Goal: Task Accomplishment & Management: Use online tool/utility

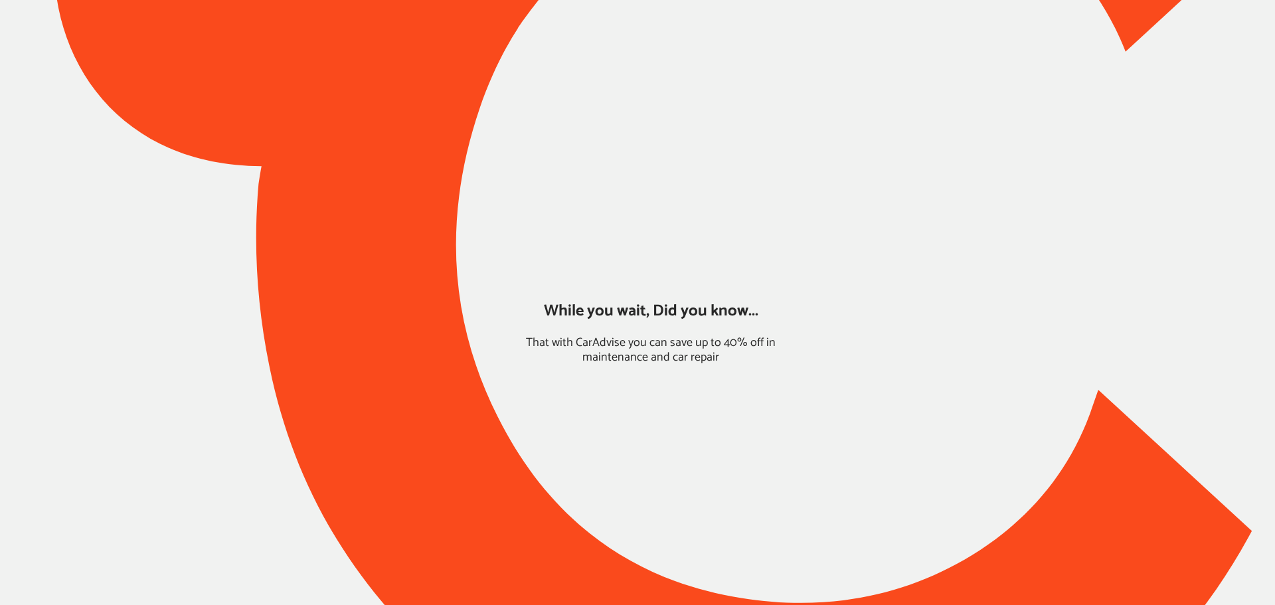
type input "*****"
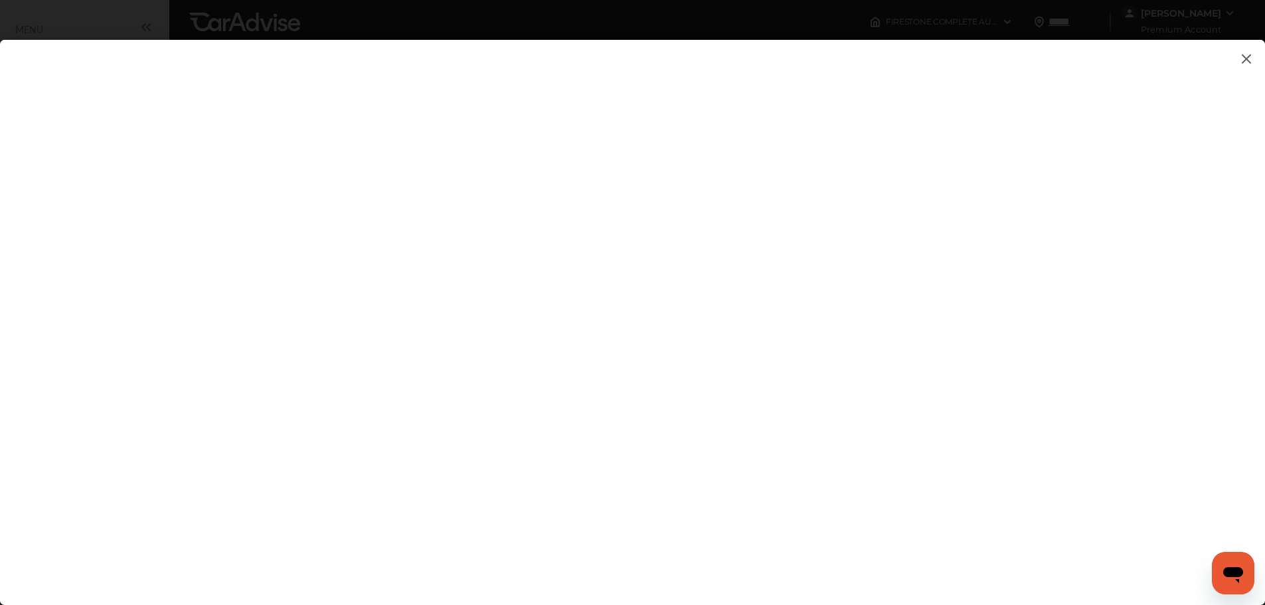
click at [1244, 53] on img at bounding box center [1246, 58] width 16 height 17
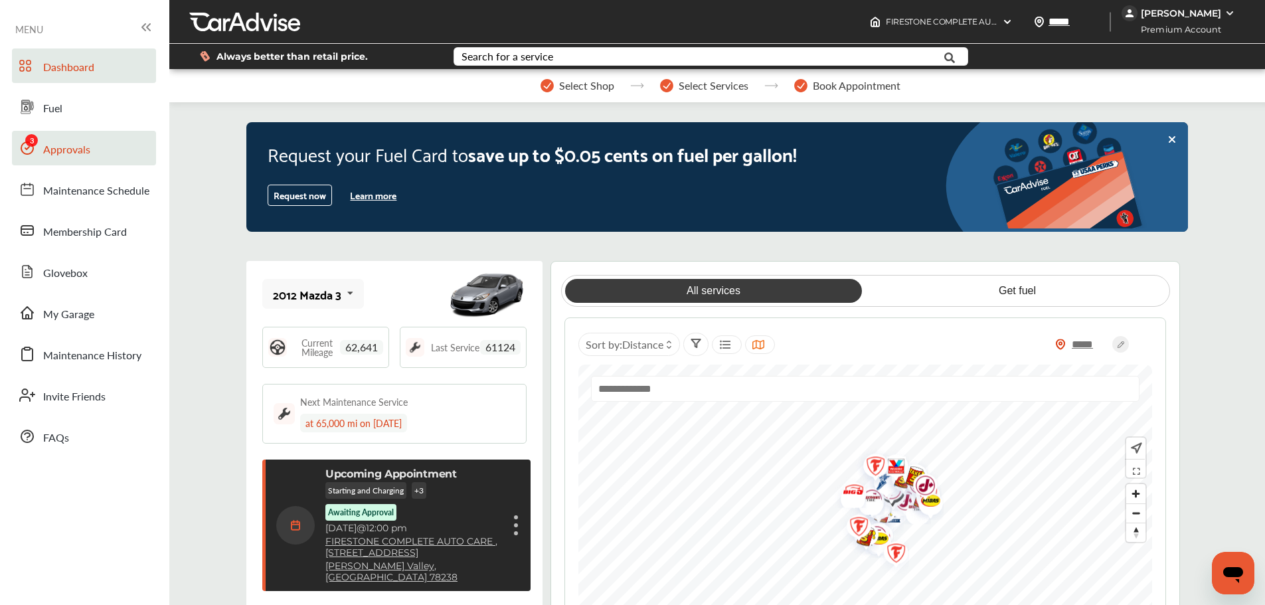
click at [110, 147] on link "Approvals" at bounding box center [84, 148] width 144 height 35
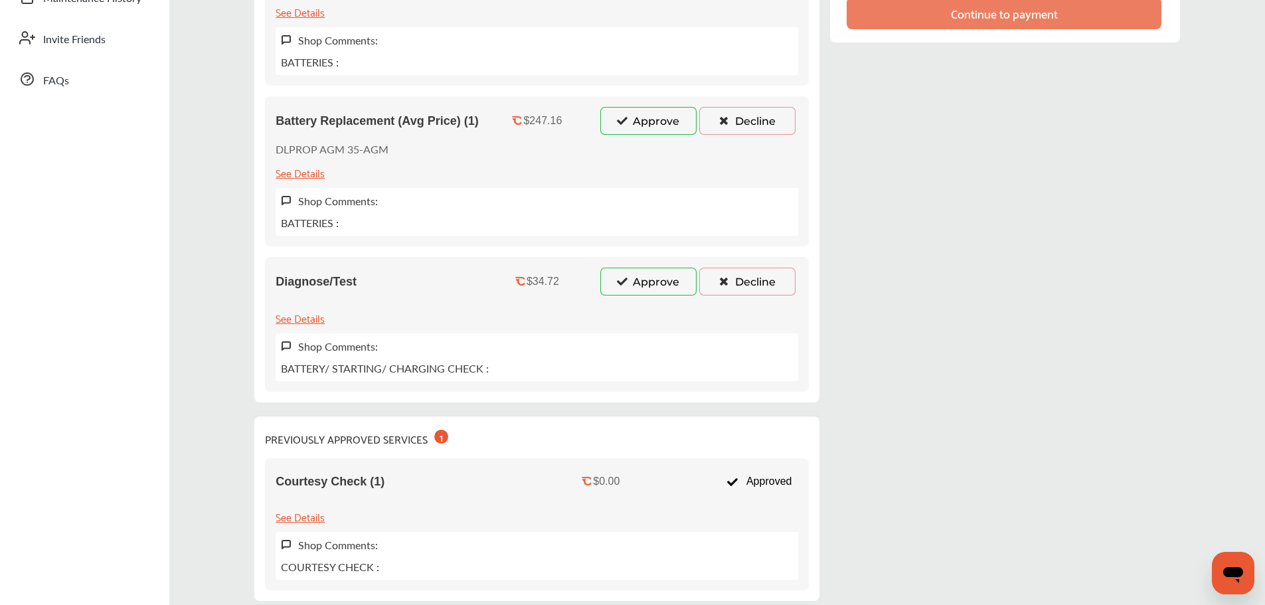
scroll to position [266, 0]
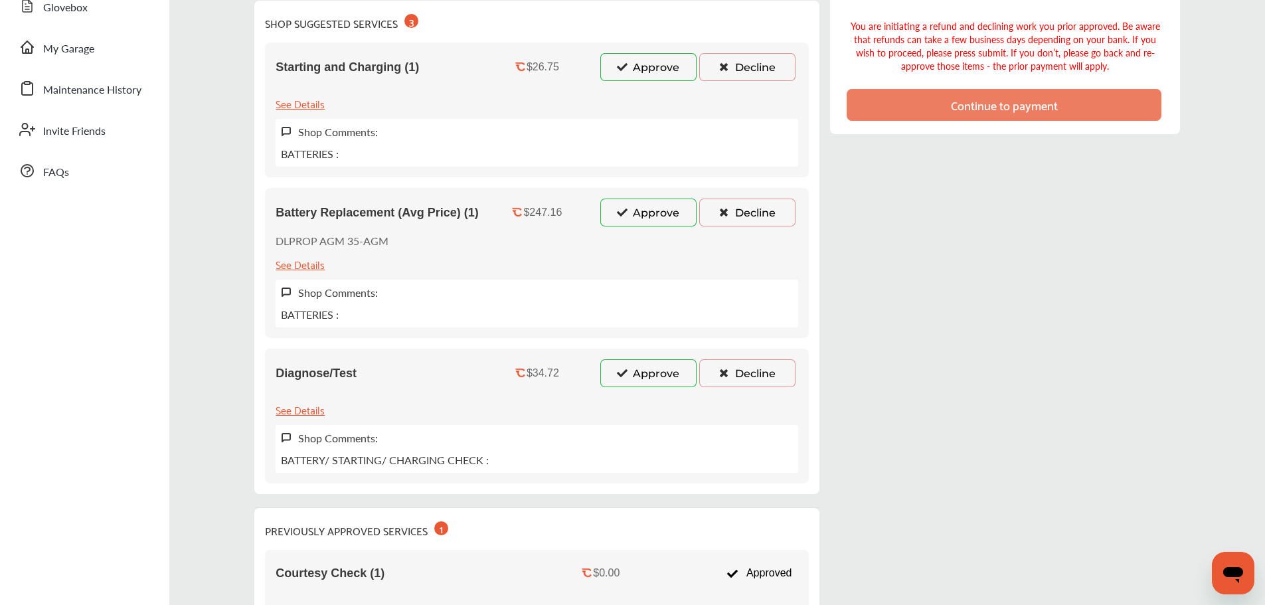
click at [643, 372] on button "Approve" at bounding box center [648, 373] width 96 height 28
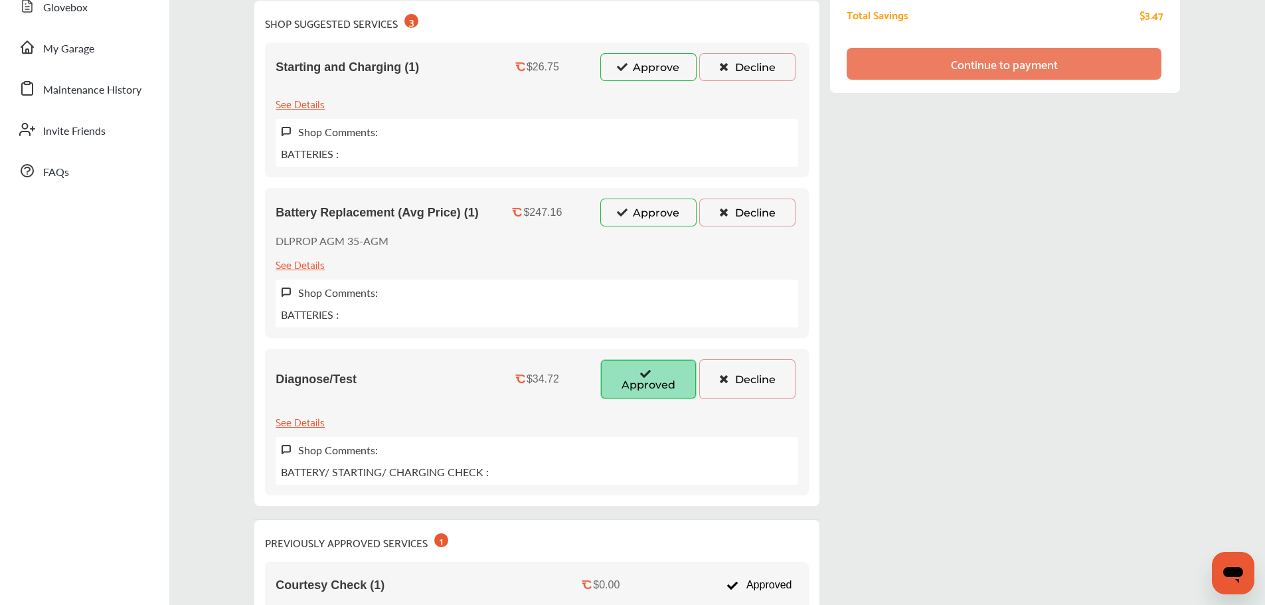
scroll to position [0, 0]
